Goal: Navigation & Orientation: Find specific page/section

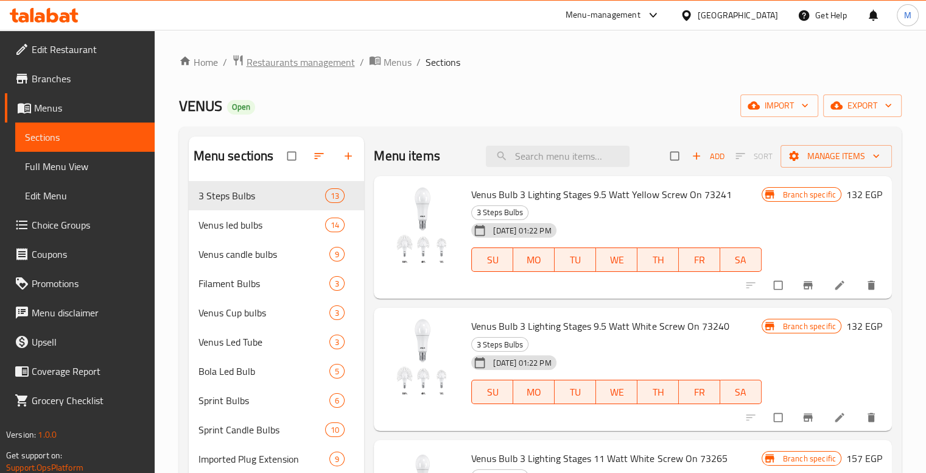
click at [266, 59] on span "Restaurants management" at bounding box center [301, 62] width 108 height 15
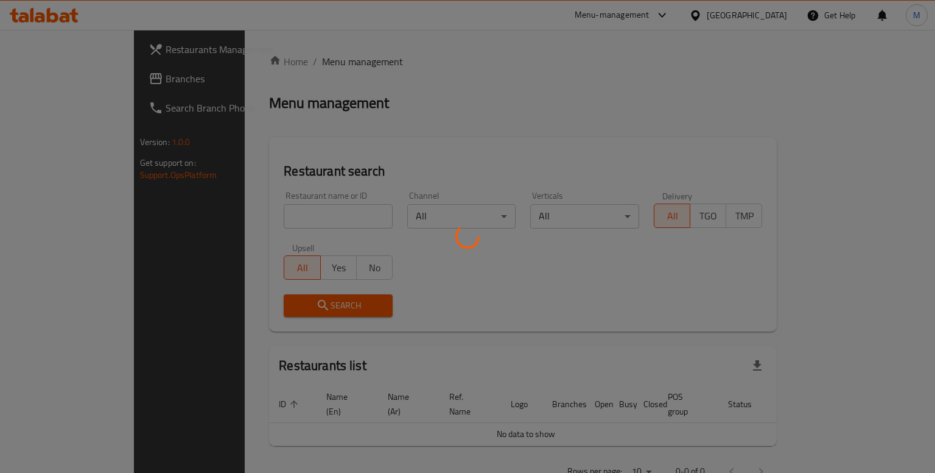
click at [44, 78] on div at bounding box center [467, 236] width 935 height 473
click at [48, 76] on div at bounding box center [467, 236] width 935 height 473
click at [62, 69] on div at bounding box center [467, 236] width 935 height 473
click at [350, 79] on div at bounding box center [467, 236] width 935 height 473
click at [17, 76] on div at bounding box center [467, 236] width 935 height 473
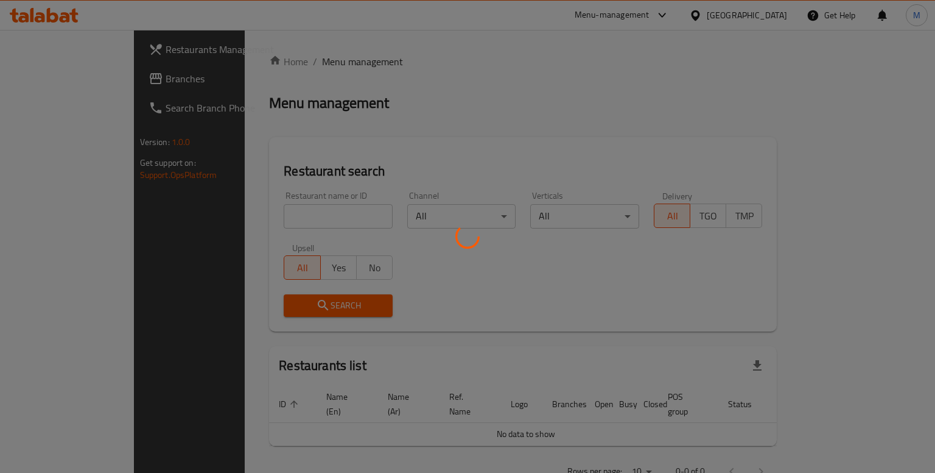
click at [58, 65] on div at bounding box center [467, 236] width 935 height 473
click at [412, 142] on div at bounding box center [467, 236] width 935 height 473
click at [30, 74] on div at bounding box center [467, 236] width 935 height 473
click at [258, 132] on div at bounding box center [467, 236] width 935 height 473
drag, startPoint x: 171, startPoint y: 93, endPoint x: 311, endPoint y: 125, distance: 144.5
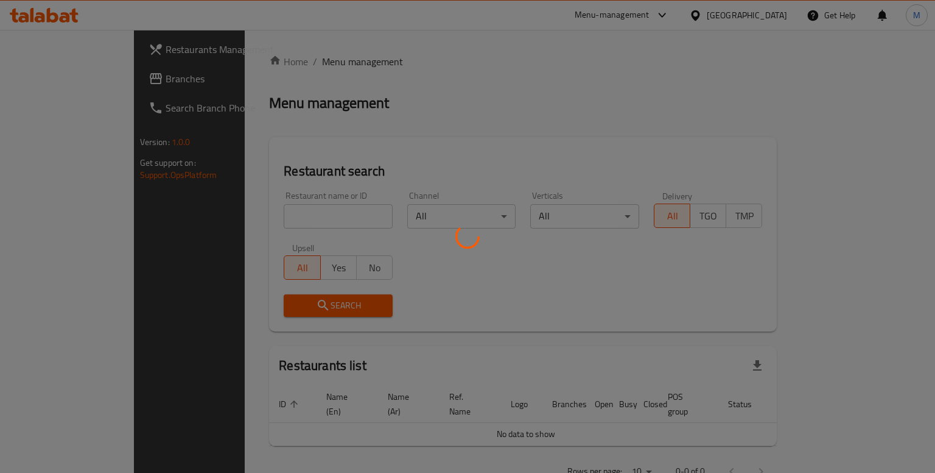
click at [311, 125] on div at bounding box center [467, 236] width 935 height 473
click at [277, 80] on div at bounding box center [467, 236] width 935 height 473
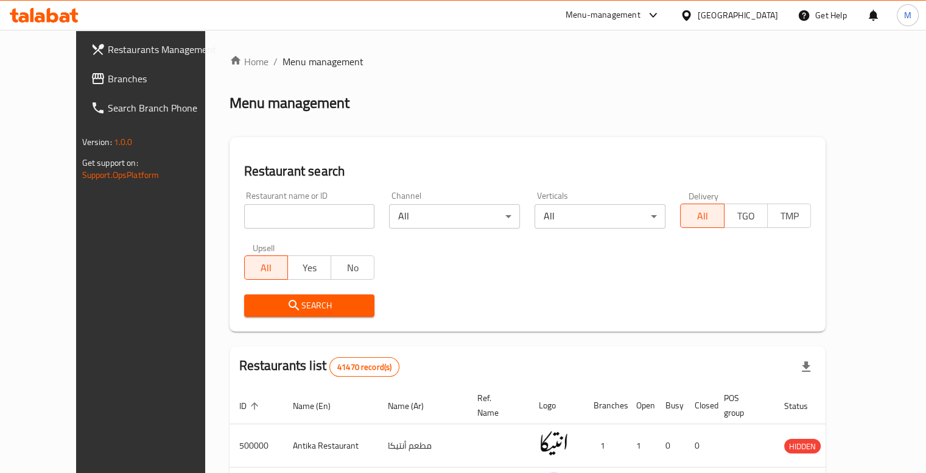
click at [45, 71] on div at bounding box center [463, 236] width 926 height 473
click at [108, 71] on span "Branches" at bounding box center [164, 78] width 113 height 15
